Goal: Task Accomplishment & Management: Use online tool/utility

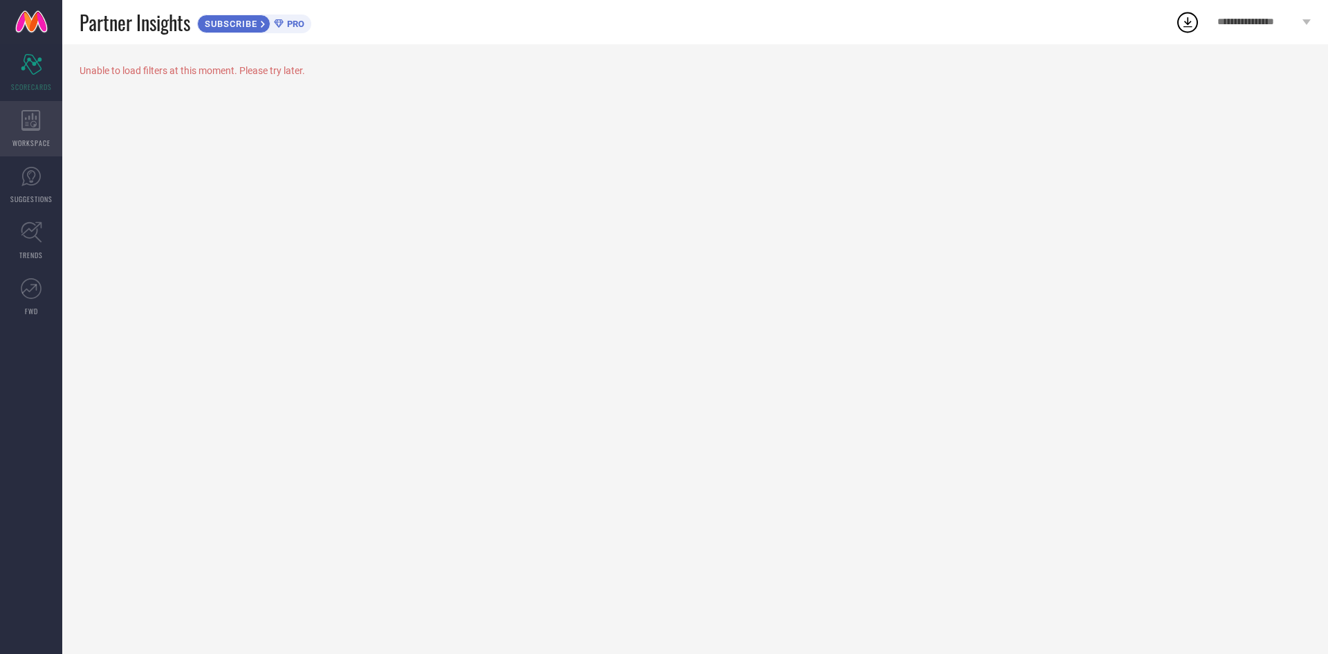
click at [47, 147] on div "WORKSPACE" at bounding box center [31, 128] width 62 height 55
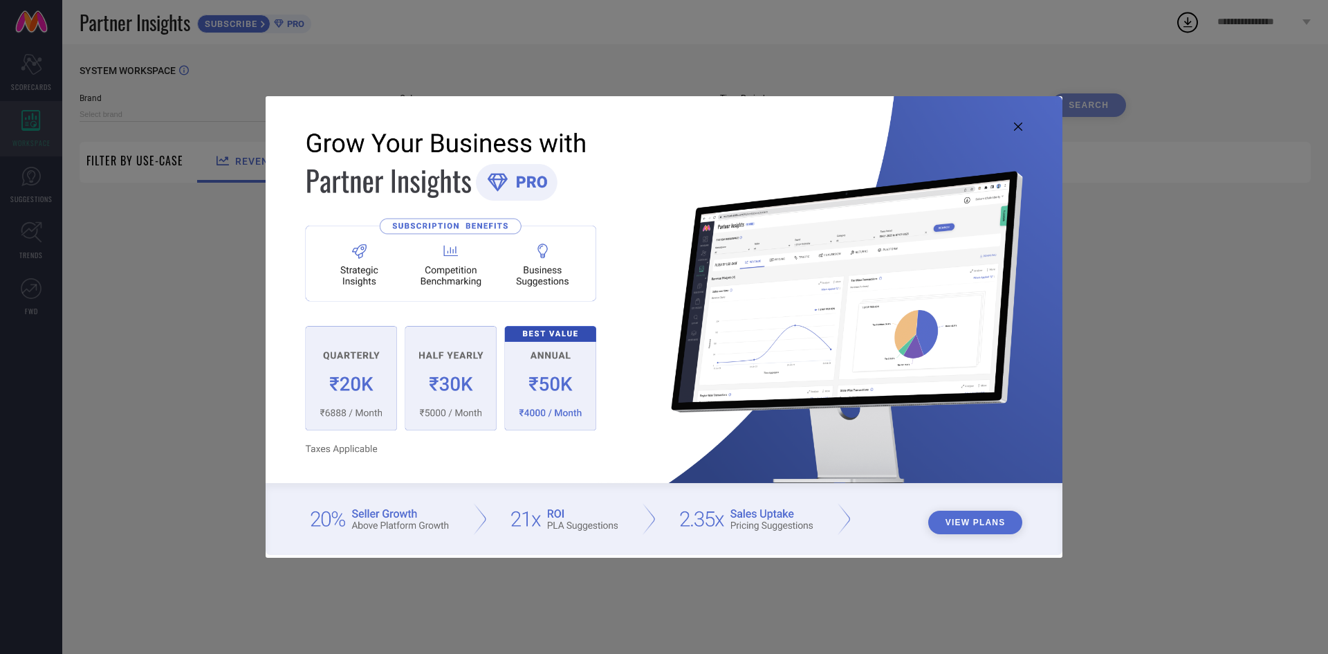
type input "1 STOP FASHION"
type input "All"
click at [975, 528] on button "View Plans" at bounding box center [975, 522] width 95 height 24
click at [1015, 127] on icon at bounding box center [1018, 126] width 8 height 8
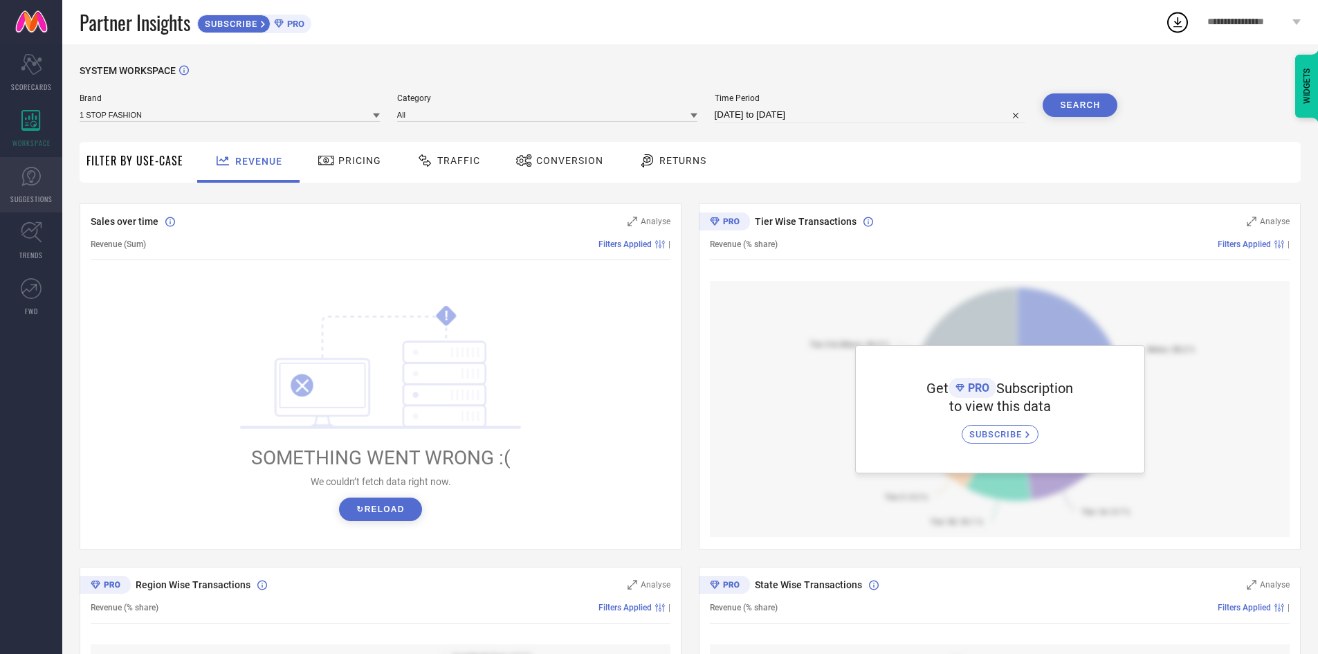
click at [37, 201] on span "SUGGESTIONS" at bounding box center [31, 199] width 42 height 10
